Goal: Check status: Check status

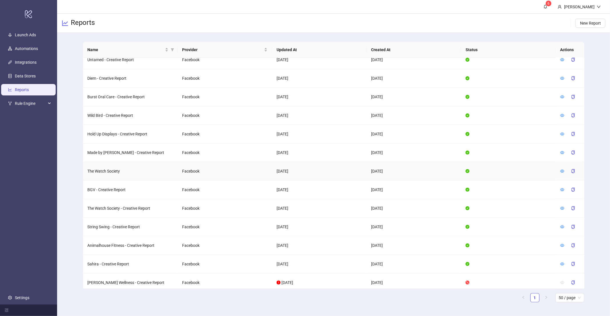
scroll to position [270, 0]
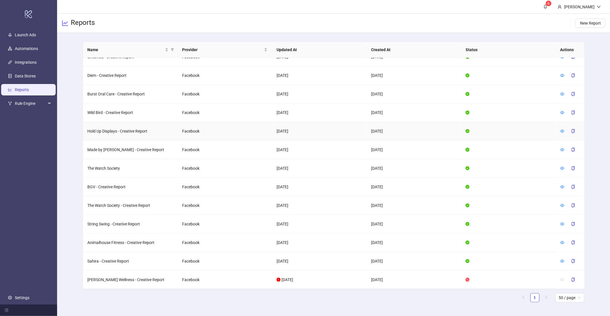
click at [565, 129] on div at bounding box center [570, 130] width 19 height 9
click at [563, 129] on icon "eye" at bounding box center [563, 131] width 4 height 4
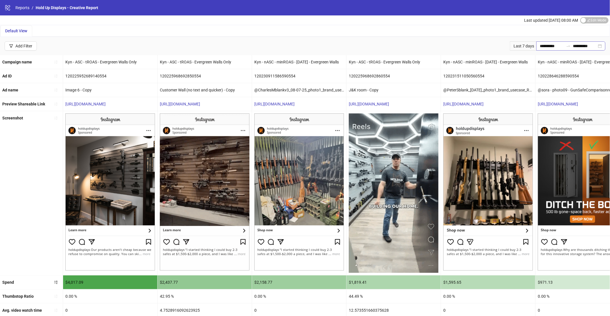
click at [564, 47] on div at bounding box center [568, 46] width 9 height 5
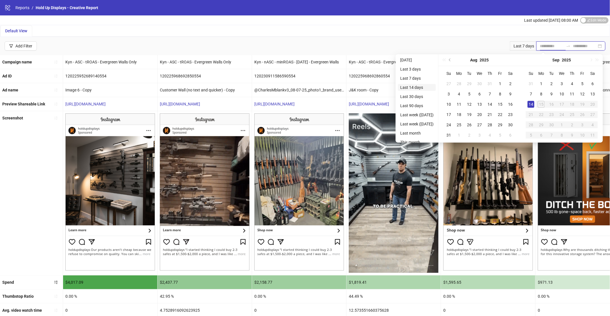
type input "**********"
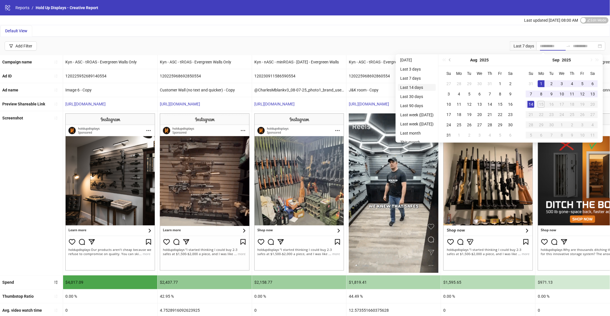
click at [414, 89] on li "Last 14 days" at bounding box center [417, 87] width 38 height 7
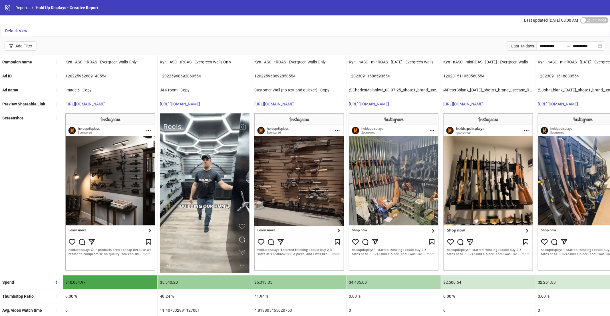
click at [19, 7] on link "Reports" at bounding box center [22, 8] width 16 height 6
